Goal: Task Accomplishment & Management: Manage account settings

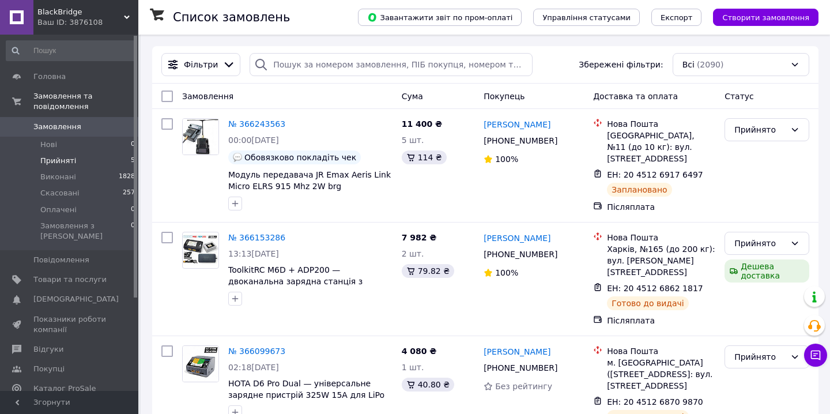
click at [64, 161] on span "Прийняті" at bounding box center [58, 161] width 36 height 10
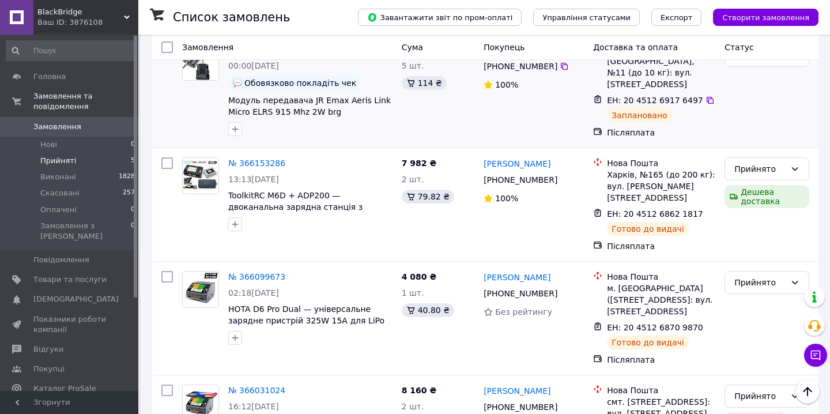
scroll to position [114, 0]
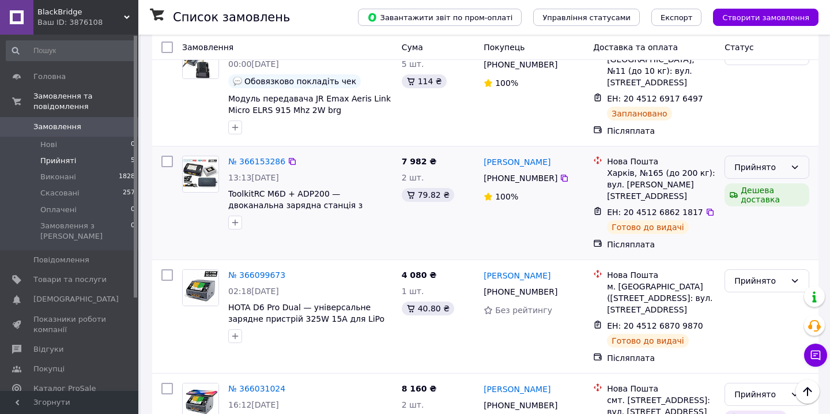
click at [794, 163] on icon at bounding box center [794, 167] width 9 height 9
click at [780, 187] on li "Виконано" at bounding box center [767, 189] width 84 height 21
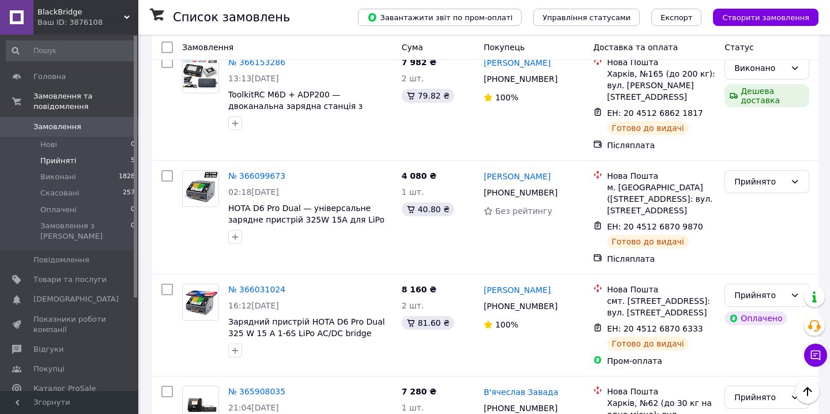
scroll to position [213, 0]
click at [797, 176] on icon at bounding box center [794, 180] width 9 height 9
click at [776, 191] on li "Виконано" at bounding box center [767, 192] width 84 height 21
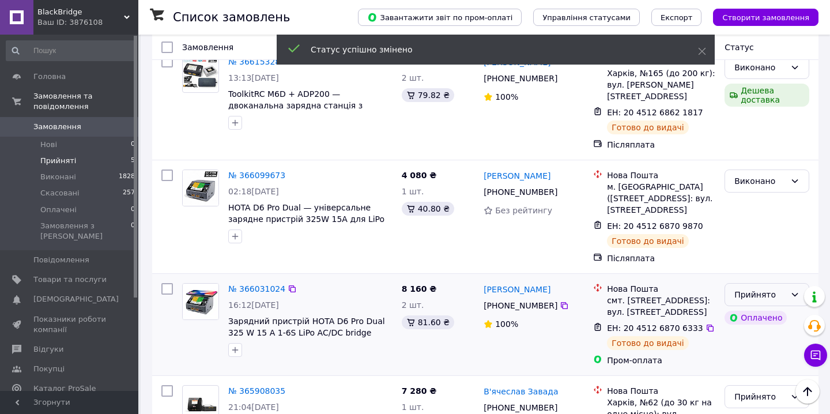
click at [795, 290] on icon at bounding box center [794, 294] width 9 height 9
click at [780, 300] on li "Виконано" at bounding box center [767, 305] width 84 height 21
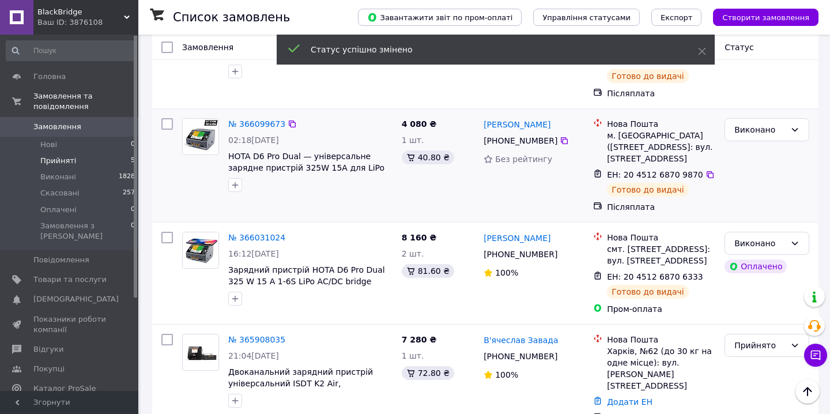
scroll to position [270, 0]
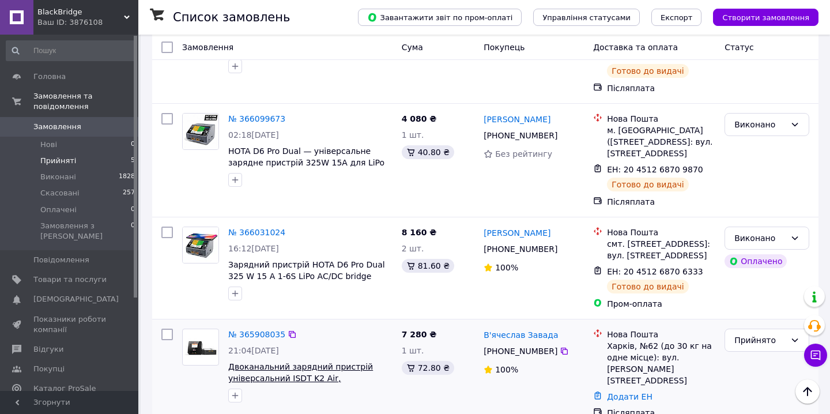
click at [285, 362] on span "Двоканальний зарядний пристрій універсальний ISDT K2 Air, вбудований блок живле…" at bounding box center [300, 384] width 145 height 44
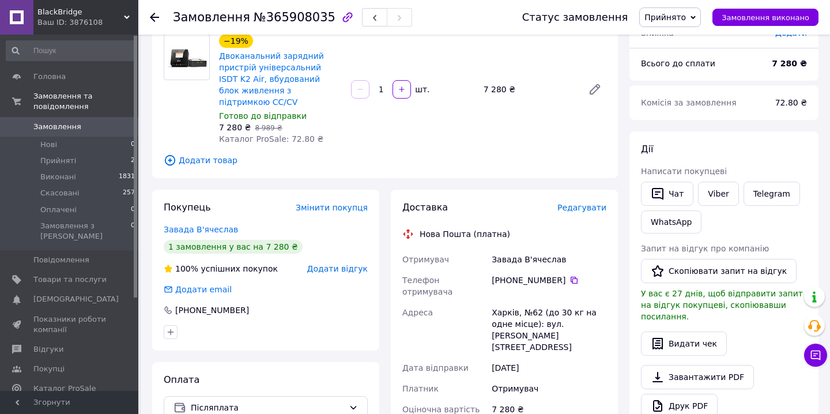
scroll to position [97, 0]
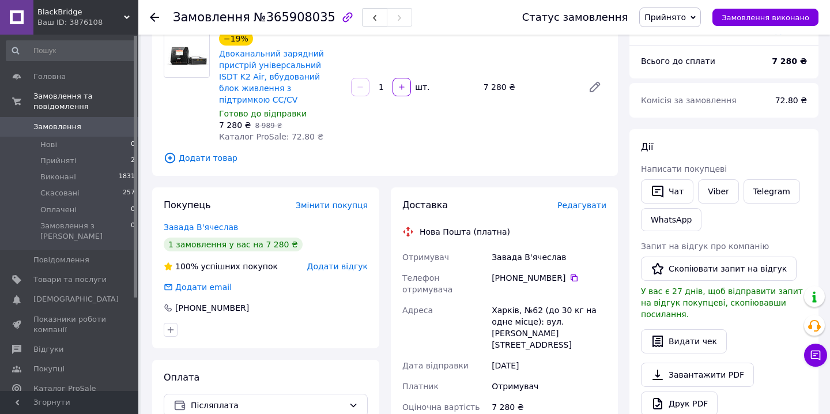
click at [576, 201] on span "Редагувати" at bounding box center [581, 205] width 49 height 9
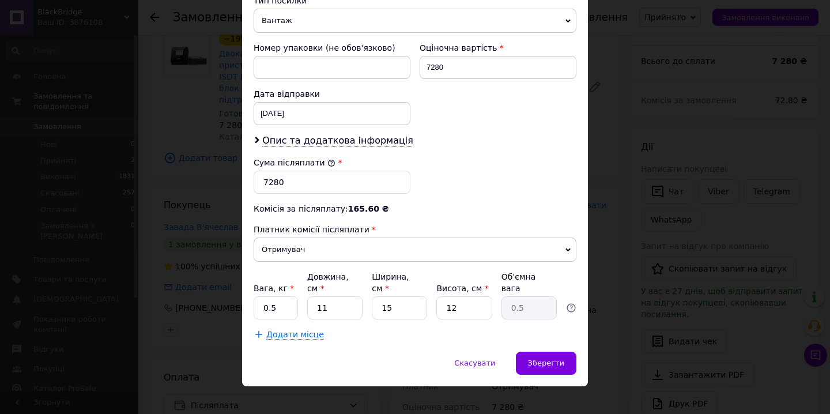
scroll to position [0, 0]
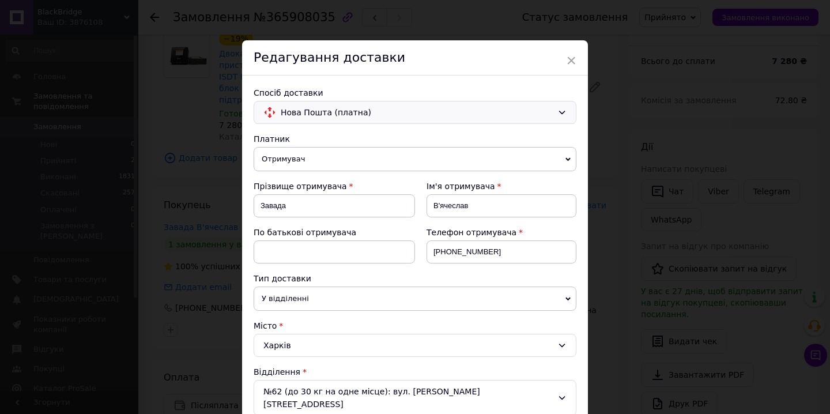
click at [524, 106] on span "Нова Пошта (платна)" at bounding box center [417, 112] width 272 height 13
click at [472, 155] on span "Самовивіз" at bounding box center [422, 160] width 286 height 12
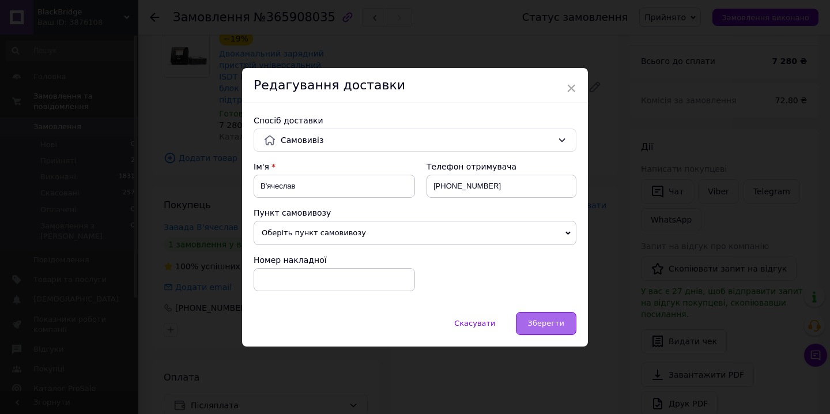
click at [538, 319] on span "Зберегти" at bounding box center [546, 323] width 36 height 9
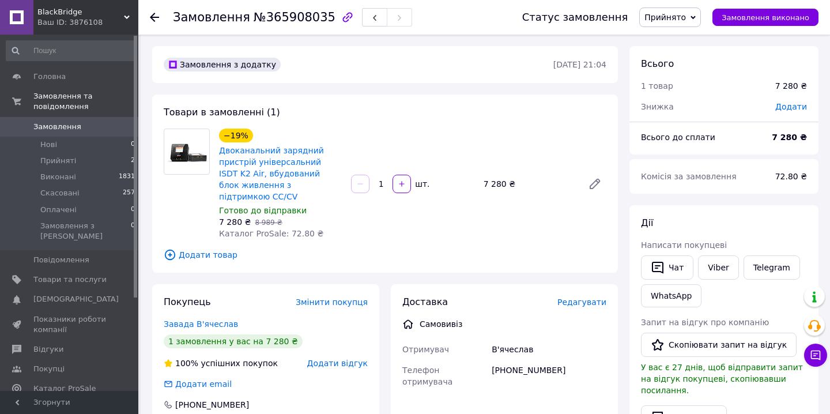
click at [697, 20] on span "Прийнято" at bounding box center [670, 17] width 62 height 20
click at [685, 38] on li "Виконано" at bounding box center [670, 40] width 61 height 17
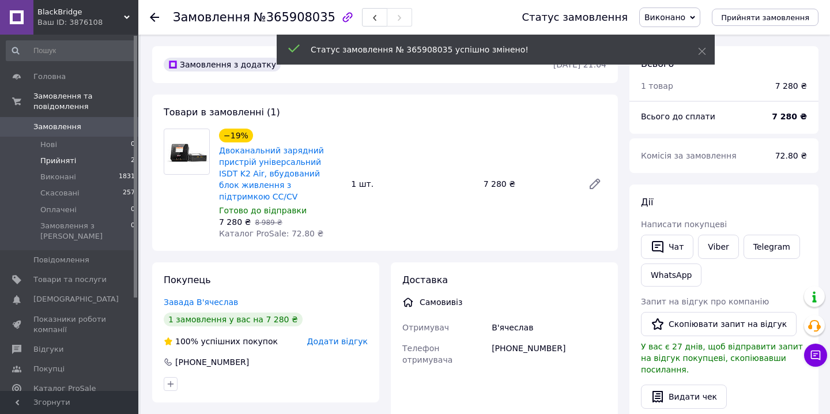
click at [95, 164] on li "Прийняті 2" at bounding box center [71, 161] width 142 height 16
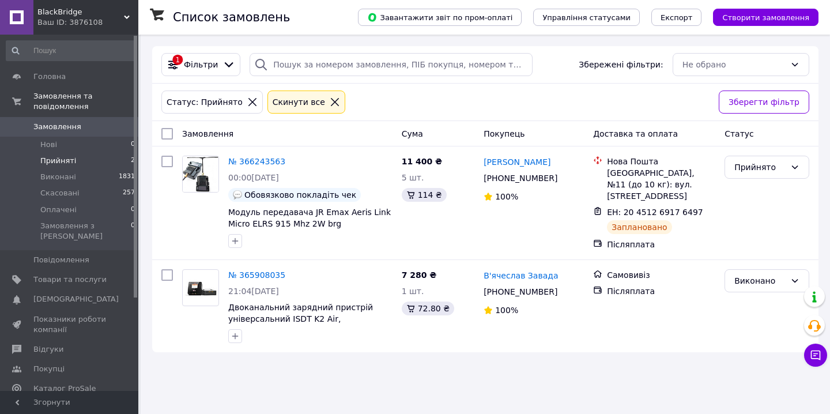
click at [63, 160] on span "Прийняті" at bounding box center [58, 161] width 36 height 10
click at [71, 190] on span "Скасовані" at bounding box center [59, 193] width 39 height 10
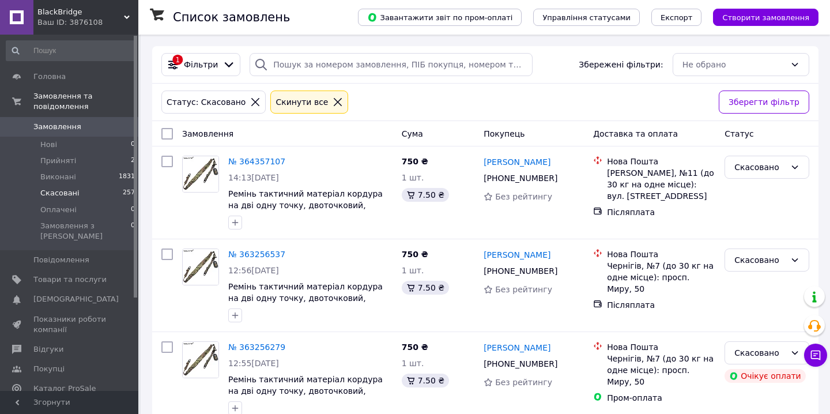
click at [104, 127] on span "Замовлення" at bounding box center [69, 127] width 73 height 10
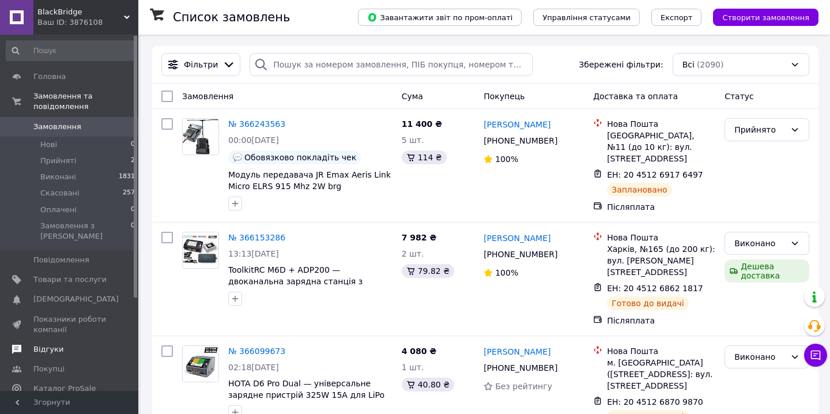
click at [71, 344] on span "Відгуки" at bounding box center [69, 349] width 73 height 10
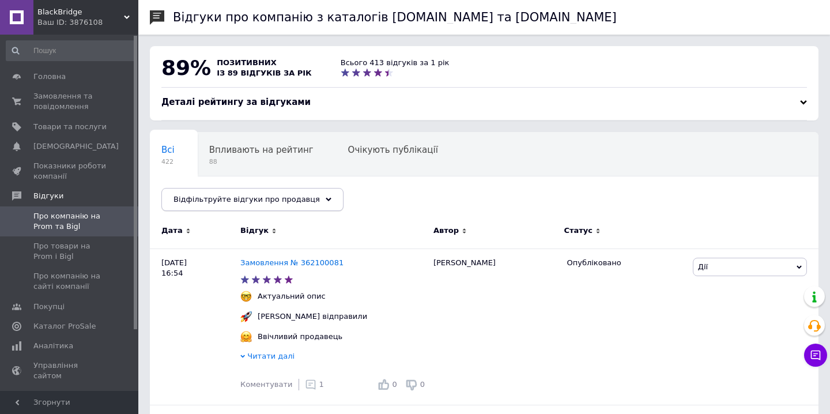
click at [307, 199] on div "Відфільтруйте відгуки про продавця" at bounding box center [252, 199] width 182 height 23
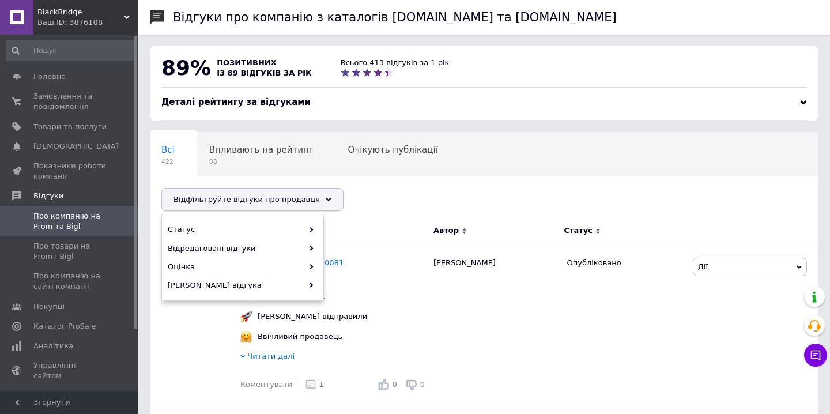
scroll to position [65, 0]
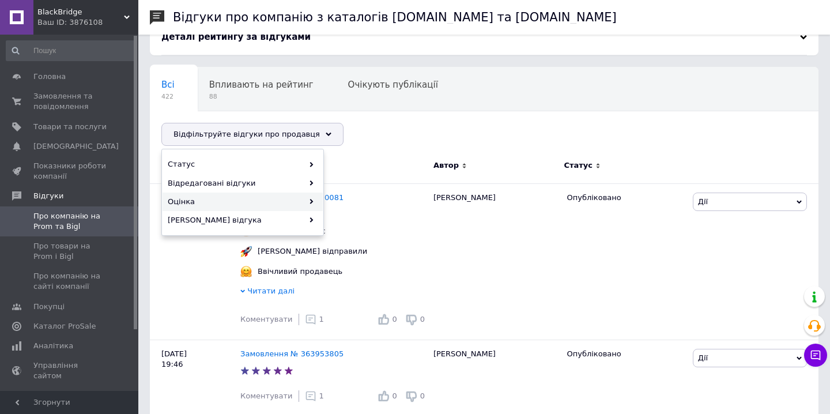
click at [309, 202] on icon at bounding box center [311, 201] width 5 height 5
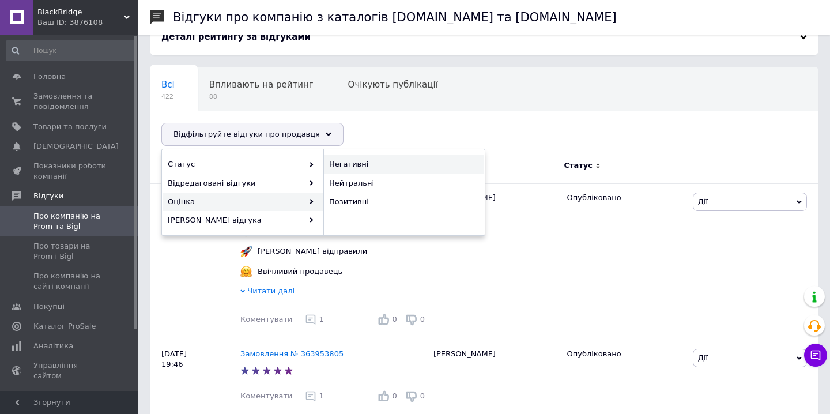
click at [361, 170] on div "Негативні" at bounding box center [404, 164] width 160 height 18
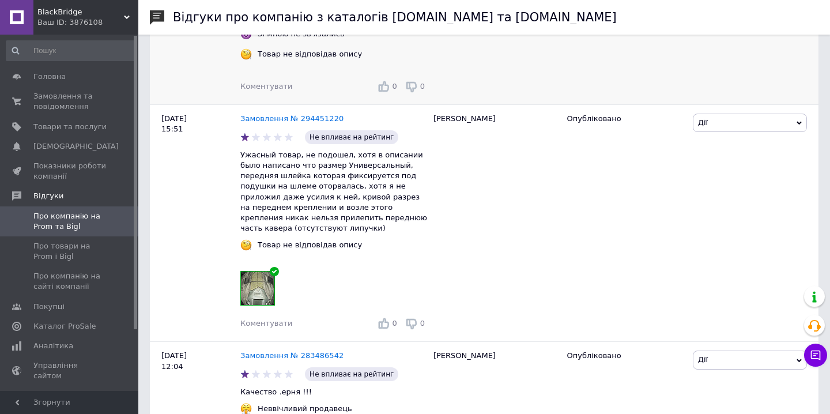
scroll to position [1946, 0]
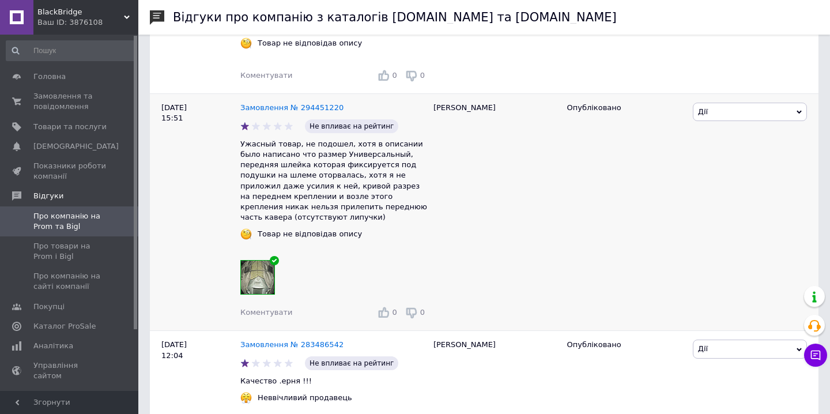
click at [261, 276] on img at bounding box center [257, 277] width 33 height 33
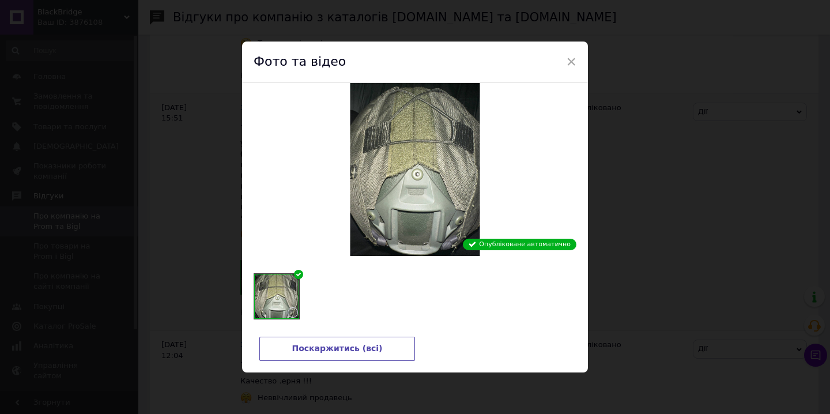
click at [615, 171] on div "× Фото та відео Опубліковане автоматично Поскаржитись (всі)" at bounding box center [415, 207] width 830 height 414
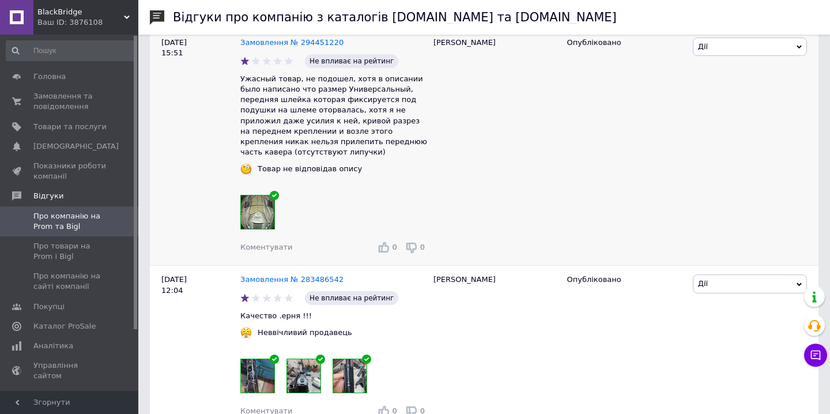
scroll to position [2026, 0]
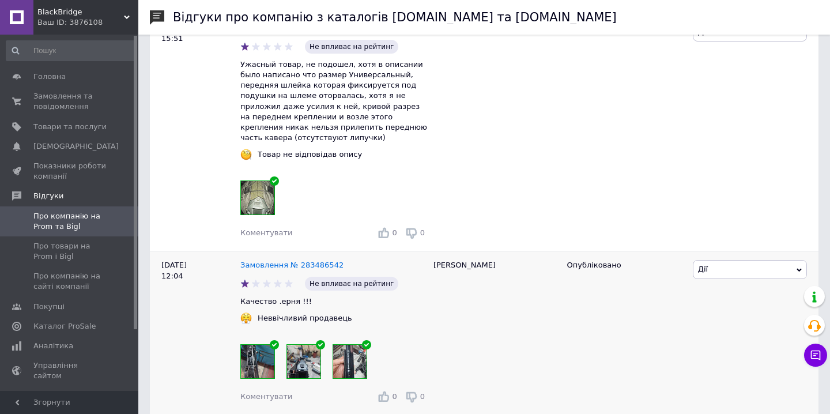
click at [261, 350] on img at bounding box center [257, 361] width 33 height 33
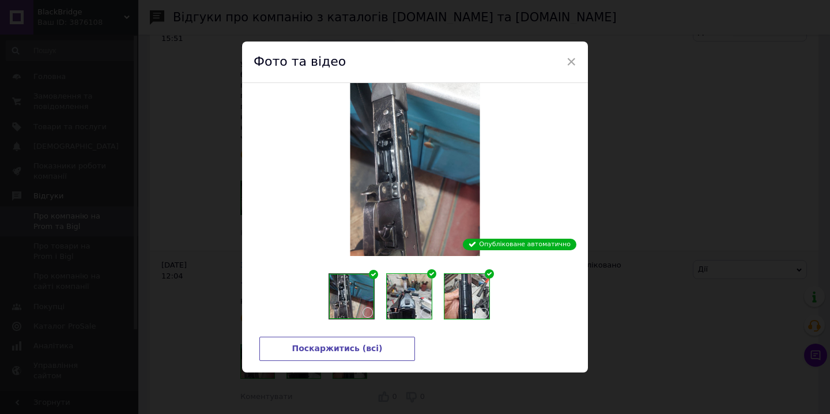
click at [407, 300] on img at bounding box center [409, 296] width 45 height 45
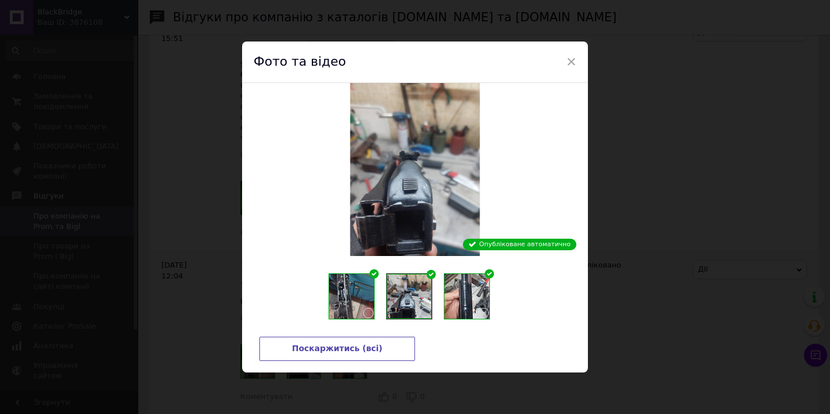
click at [469, 294] on img at bounding box center [466, 296] width 45 height 45
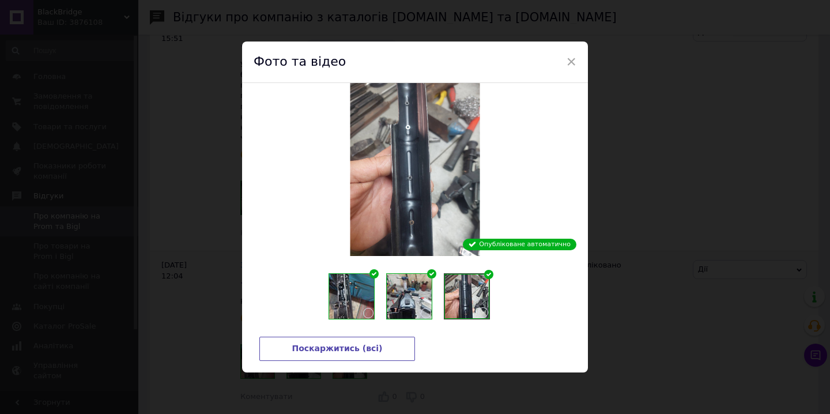
click at [409, 296] on img at bounding box center [409, 296] width 45 height 45
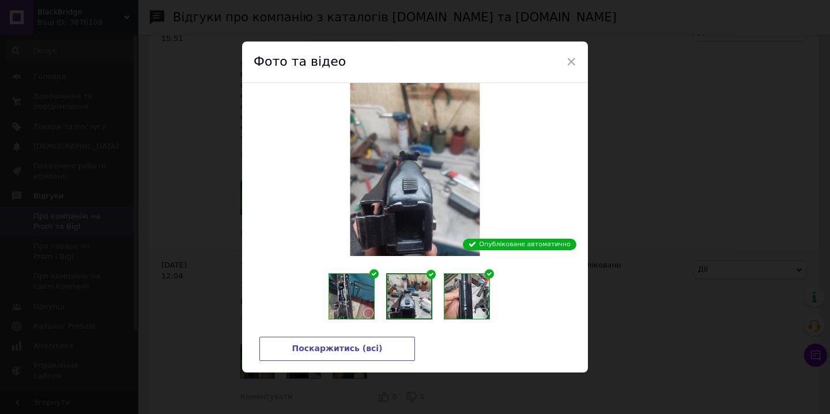
click at [346, 298] on img at bounding box center [351, 296] width 45 height 45
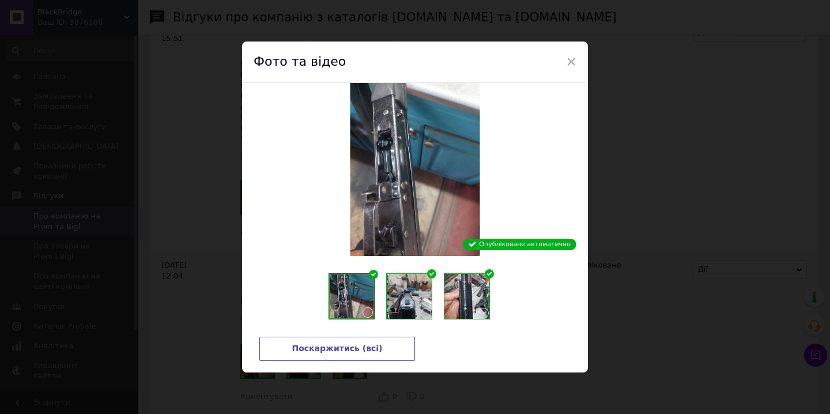
click at [679, 134] on div "× Фото та відео Опубліковане автоматично Поскаржитись (всі)" at bounding box center [415, 207] width 830 height 414
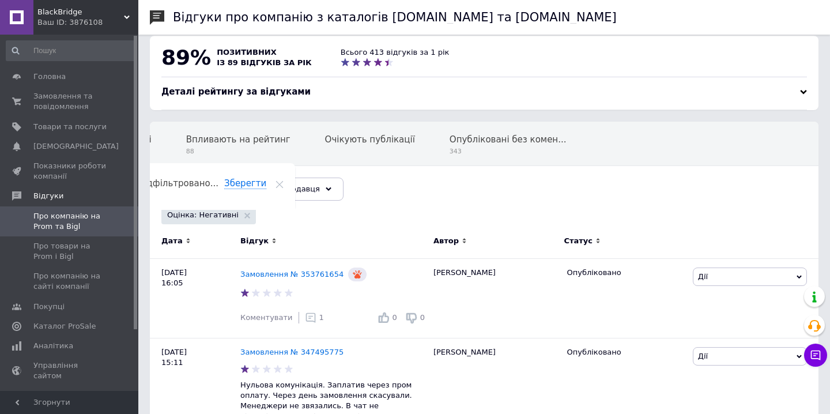
scroll to position [0, 0]
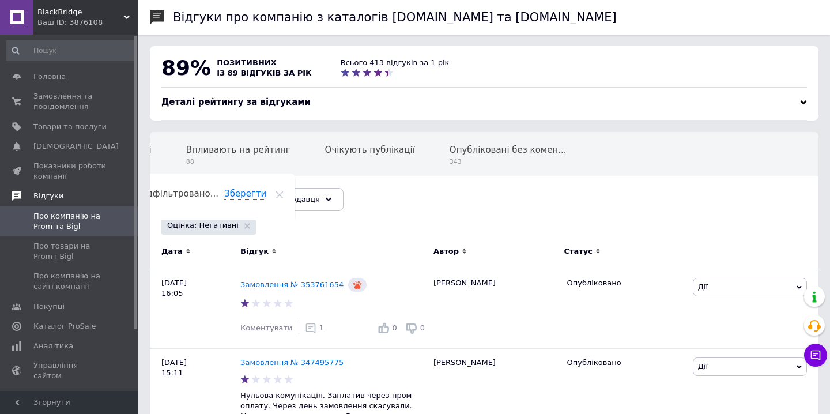
click at [82, 197] on span "Відгуки" at bounding box center [85, 196] width 105 height 10
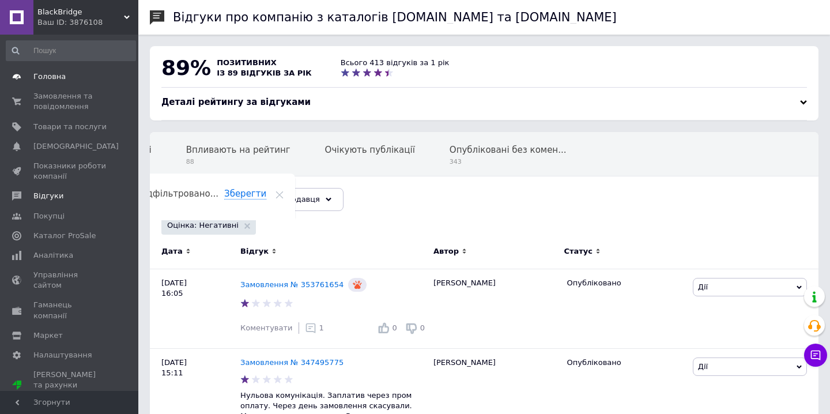
click at [84, 76] on span "Головна" at bounding box center [69, 76] width 73 height 10
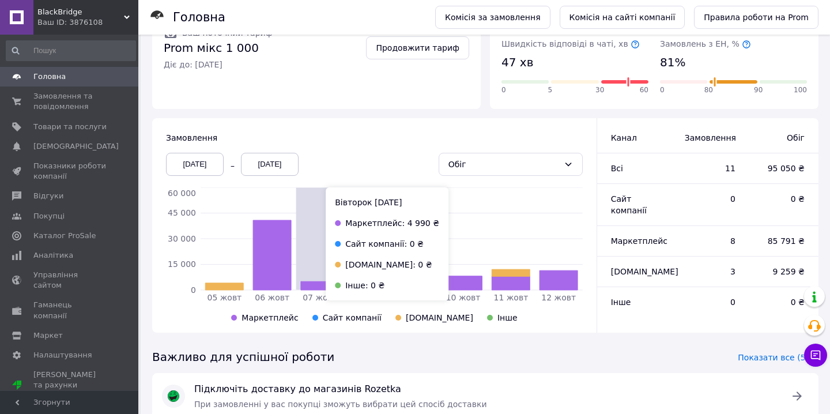
scroll to position [220, 0]
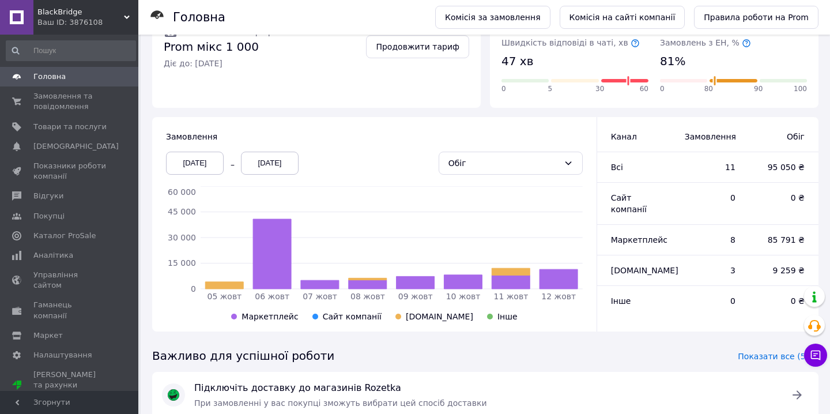
click at [77, 79] on span "Головна" at bounding box center [69, 76] width 73 height 10
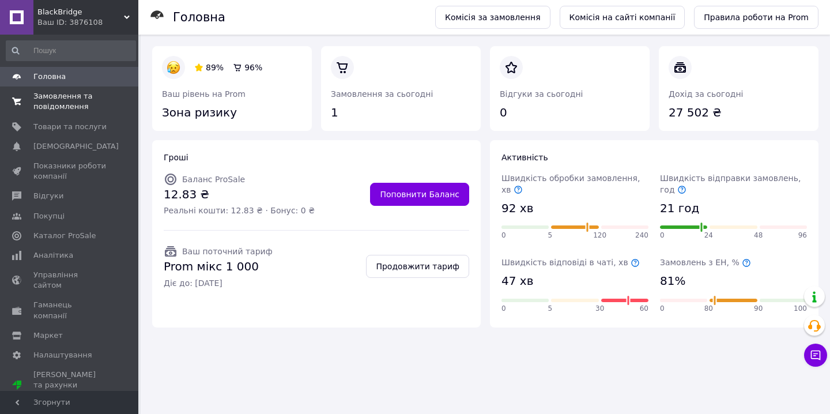
click at [92, 103] on span "Замовлення та повідомлення" at bounding box center [69, 101] width 73 height 21
